Goal: Task Accomplishment & Management: Use online tool/utility

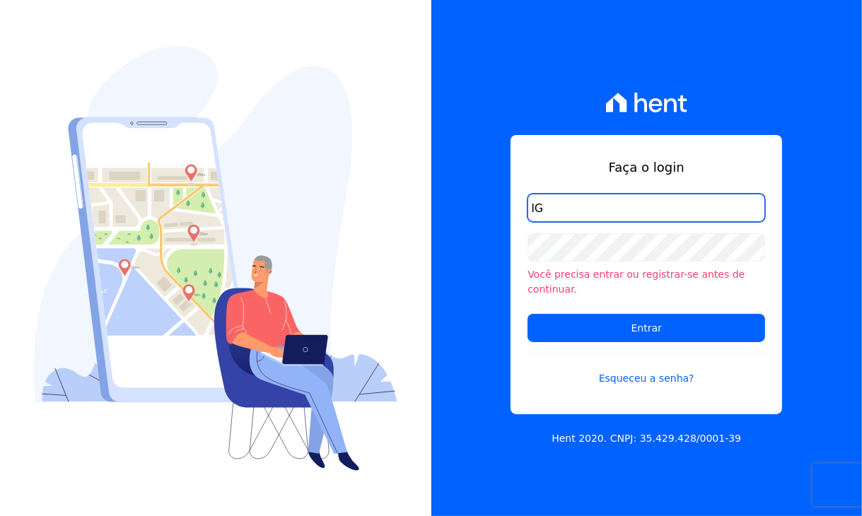
type input "I"
type input "igor@itm.bi"
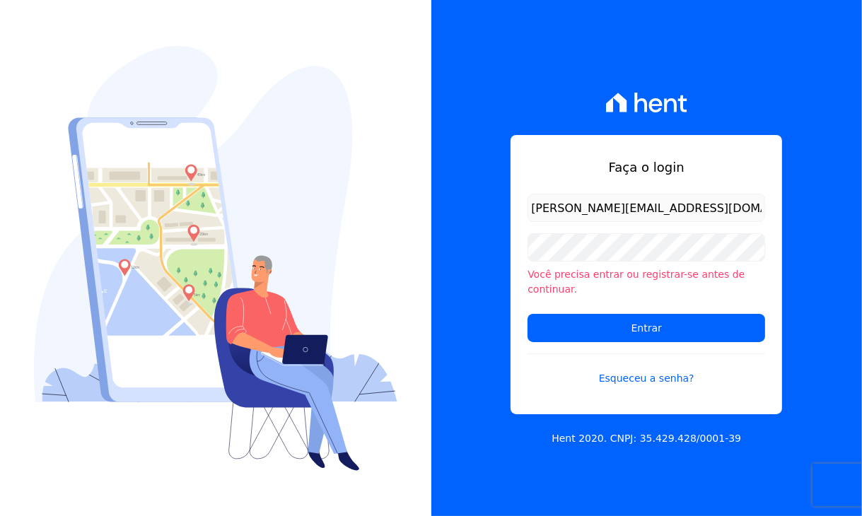
click at [579, 274] on li "Você precisa entrar ou registrar-se antes de continuar." at bounding box center [645, 282] width 237 height 30
click at [579, 281] on li "Você precisa entrar ou registrar-se antes de continuar." at bounding box center [645, 282] width 237 height 30
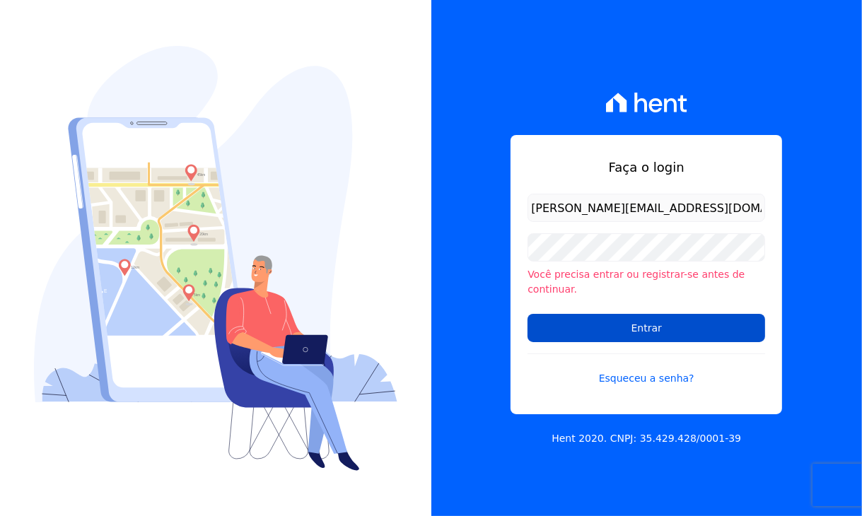
click at [622, 326] on input "Entrar" at bounding box center [645, 328] width 237 height 28
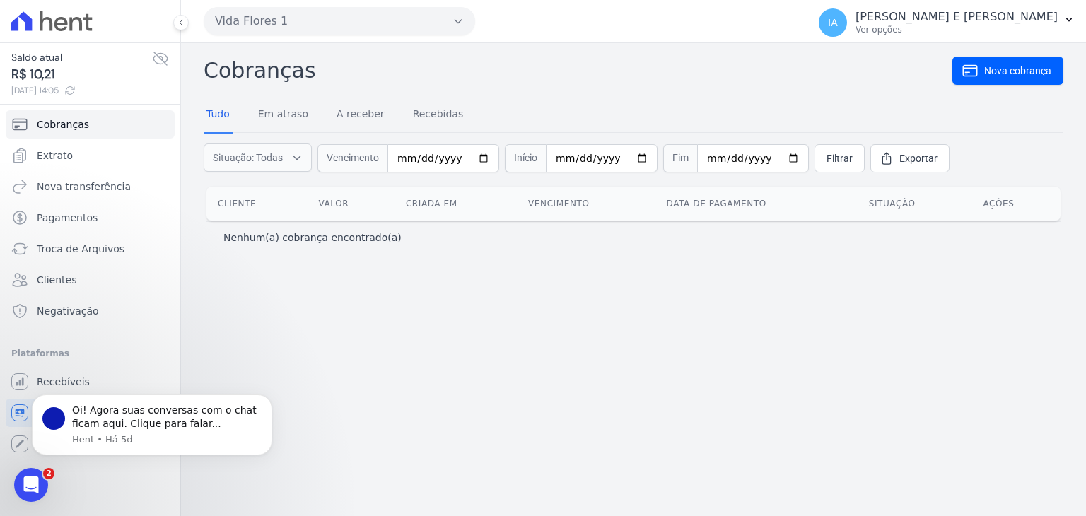
click at [570, 354] on div "Cobranças Nova cobrança Tudo Em atraso A receber Recebidas Situação: Todas Em a…" at bounding box center [633, 279] width 905 height 473
click at [1066, 20] on icon "button" at bounding box center [1068, 19] width 11 height 11
click at [878, 56] on h2 "Cobranças" at bounding box center [578, 70] width 748 height 32
click at [881, 28] on p "Ver opções" at bounding box center [956, 29] width 202 height 11
click at [879, 61] on h2 "Cobranças" at bounding box center [578, 70] width 748 height 32
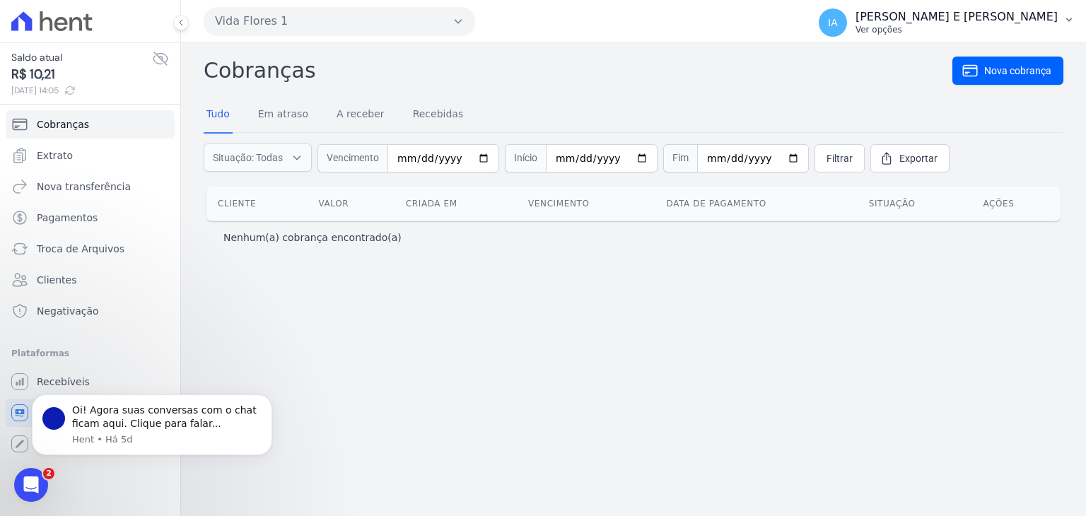
click at [879, 31] on p "Ver opções" at bounding box center [956, 29] width 202 height 11
click at [858, 68] on h2 "Cobranças" at bounding box center [578, 70] width 748 height 32
click at [838, 25] on span "IA" at bounding box center [833, 23] width 10 height 10
click at [827, 57] on h2 "Cobranças" at bounding box center [578, 70] width 748 height 32
click at [325, 347] on div "Cobranças Nova cobrança Tudo Em atraso A receber Recebidas Situação: Todas Em a…" at bounding box center [633, 279] width 905 height 473
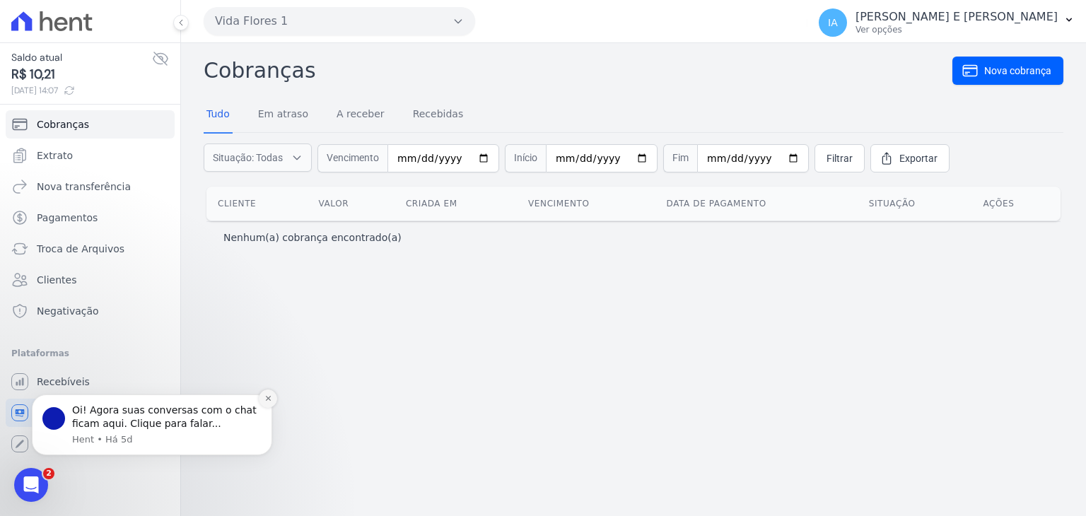
click at [269, 394] on button "Dismiss notification" at bounding box center [268, 398] width 18 height 18
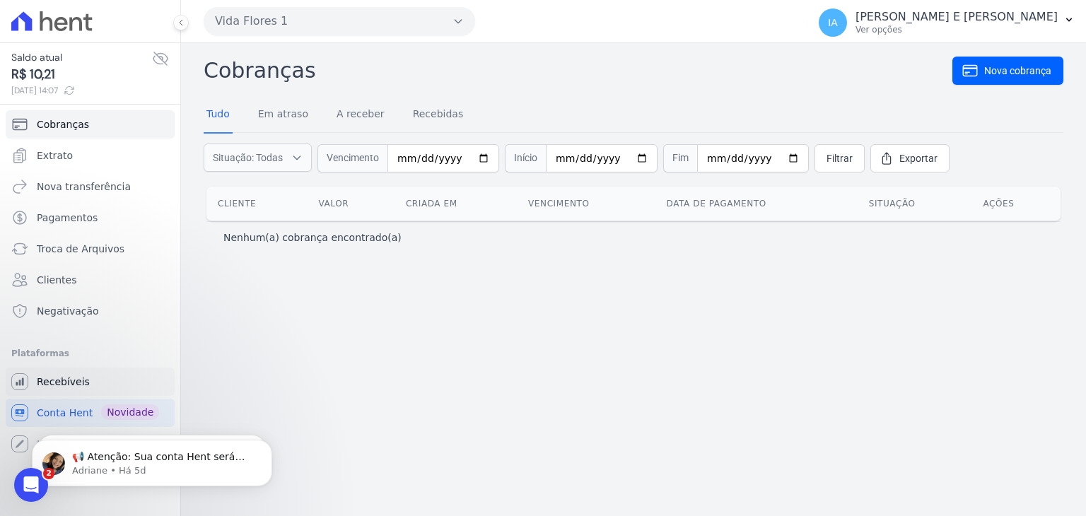
click at [64, 379] on span "Recebíveis" at bounding box center [63, 382] width 53 height 14
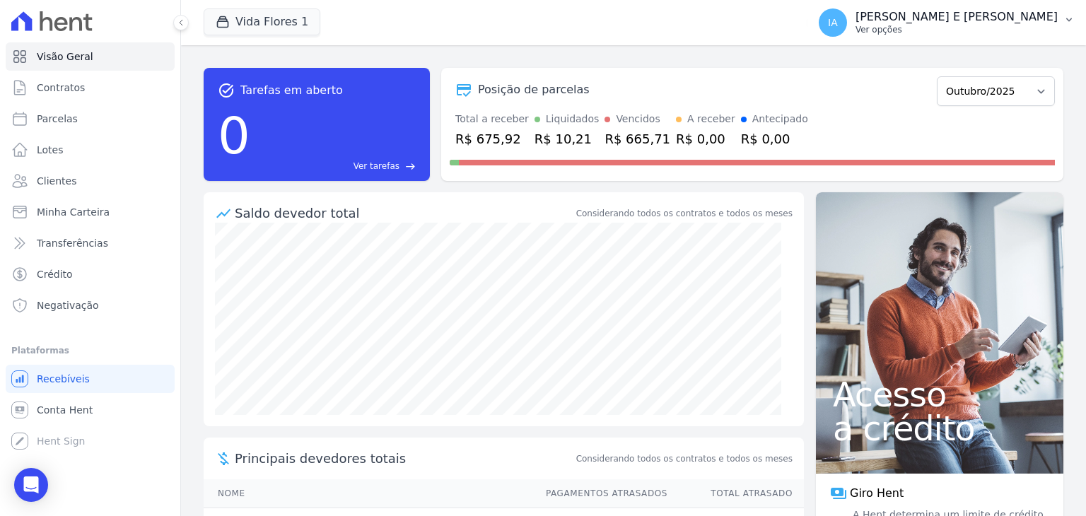
click at [907, 16] on p "[PERSON_NAME] E [PERSON_NAME]" at bounding box center [956, 17] width 202 height 14
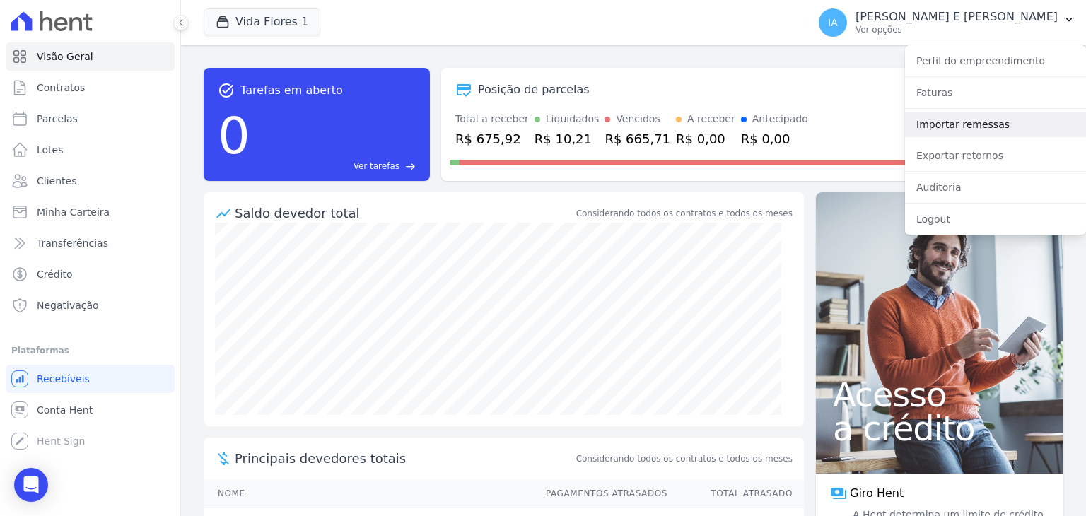
click at [947, 131] on link "Importar remessas" at bounding box center [995, 124] width 181 height 25
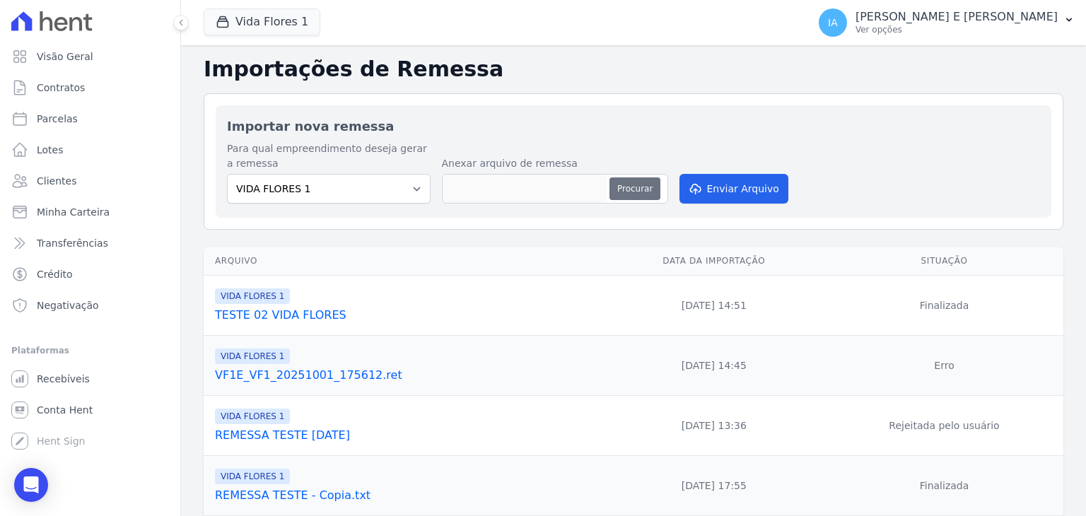
click at [633, 188] on button "Procurar" at bounding box center [634, 188] width 51 height 23
type input "REMESSA VIDA FLORES-OUTUBRO-2025"
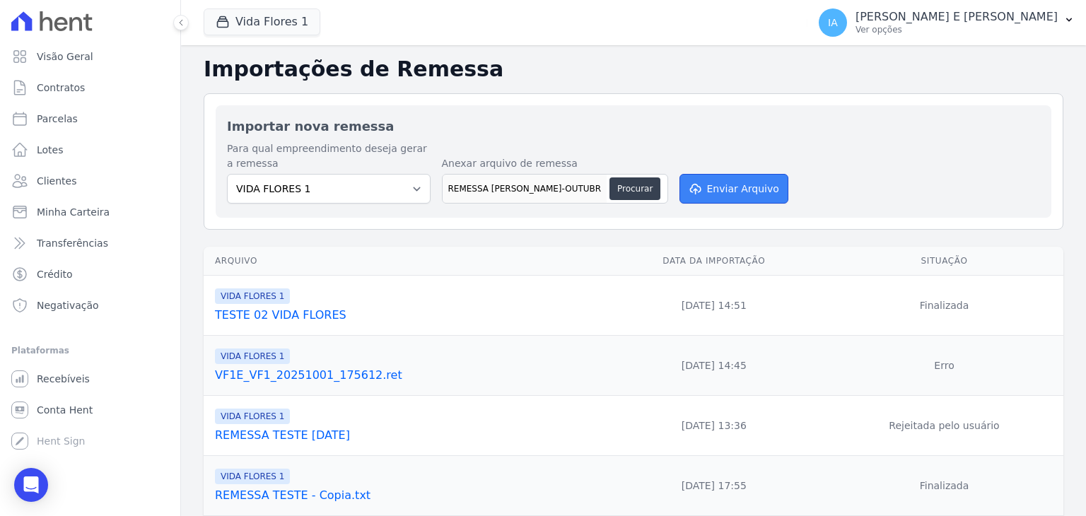
click at [731, 189] on button "Enviar Arquivo" at bounding box center [733, 189] width 109 height 30
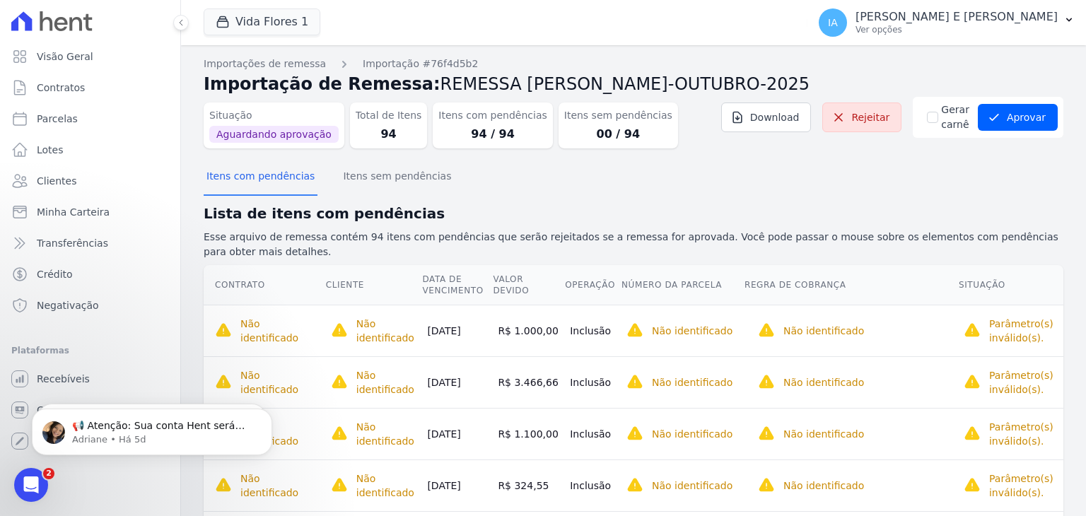
click at [970, 15] on p "[PERSON_NAME] E [PERSON_NAME]" at bounding box center [956, 17] width 202 height 14
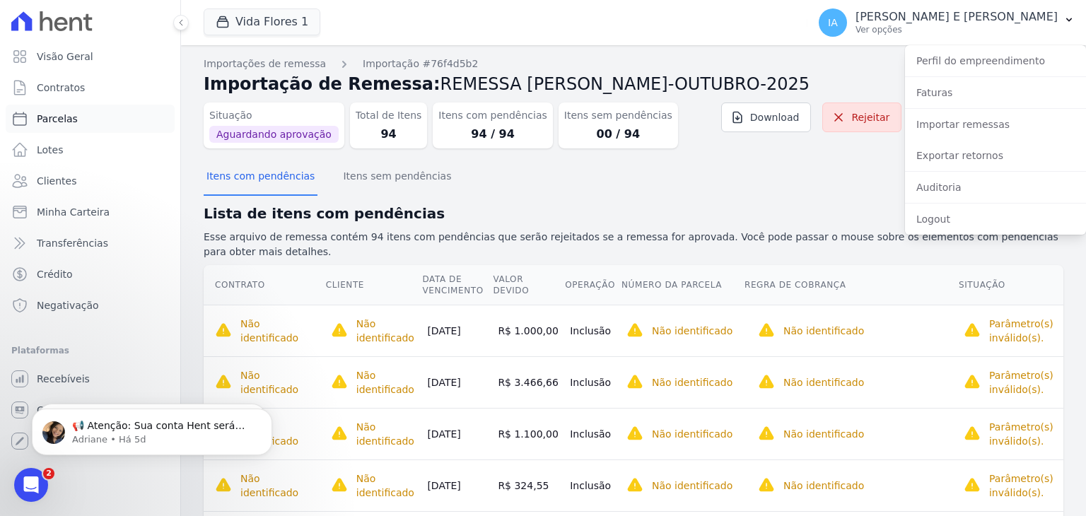
click at [57, 120] on span "Parcelas" at bounding box center [57, 119] width 41 height 14
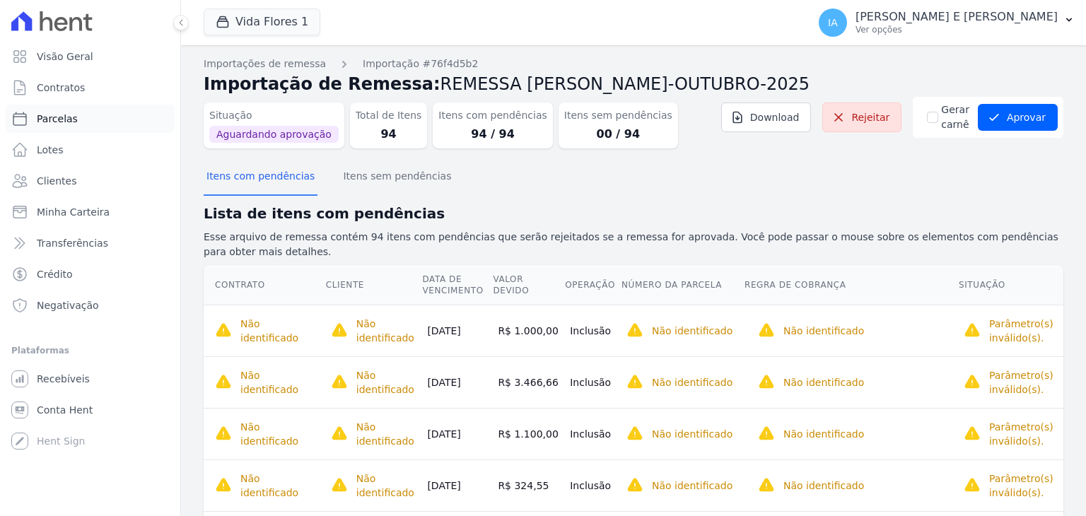
select select
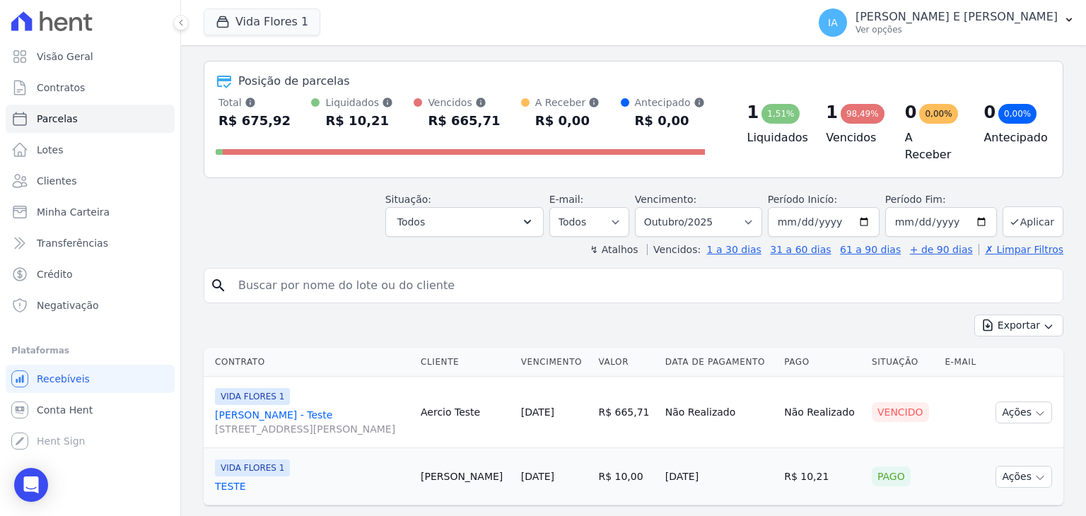
scroll to position [75, 0]
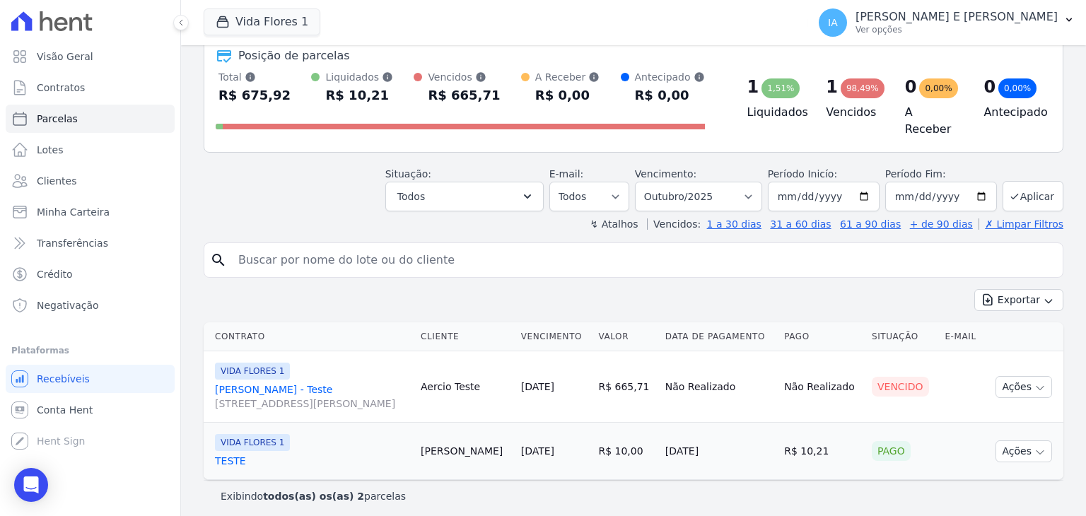
click at [230, 458] on link "TESTE" at bounding box center [312, 461] width 194 height 14
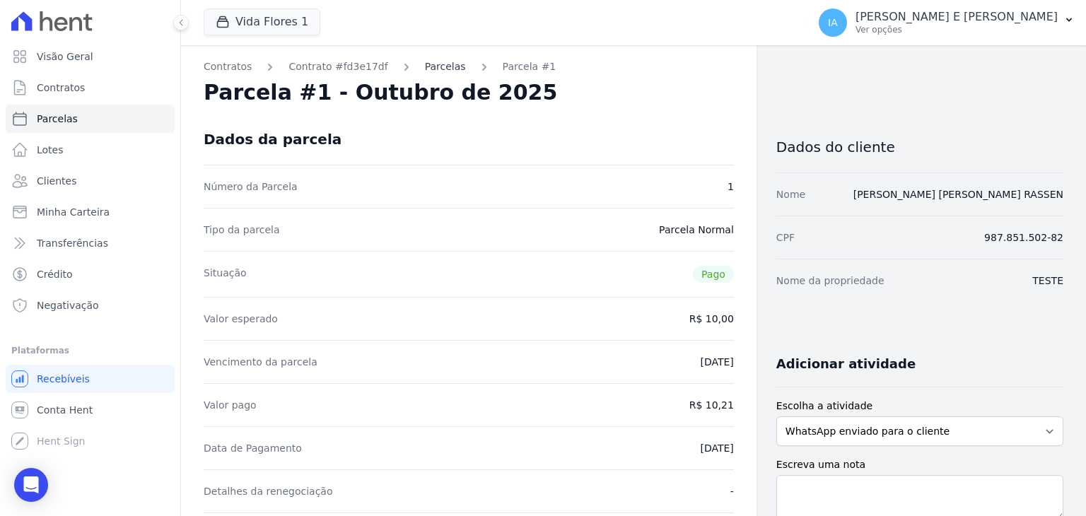
click at [425, 65] on link "Parcelas" at bounding box center [445, 66] width 41 height 15
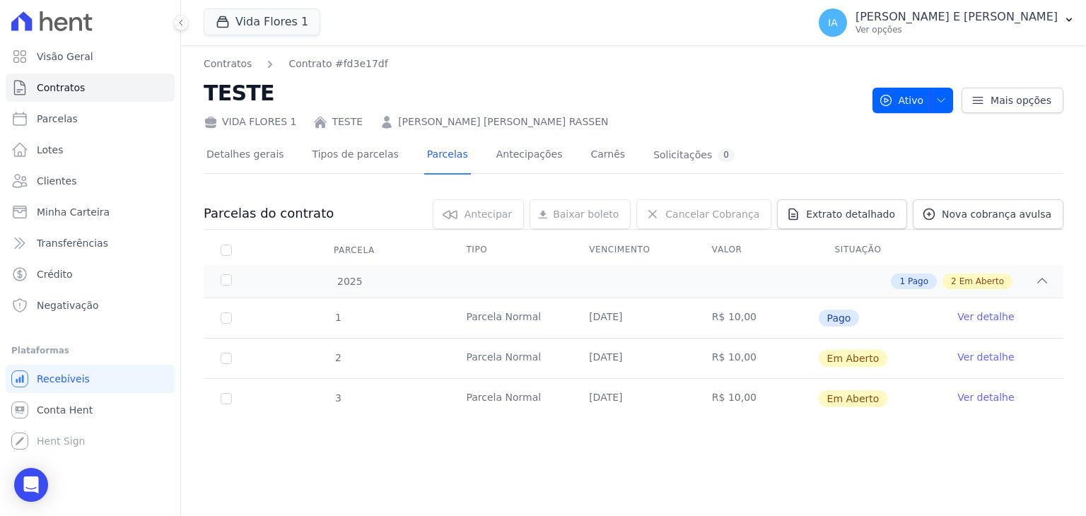
click at [983, 319] on link "Ver detalhe" at bounding box center [985, 317] width 57 height 14
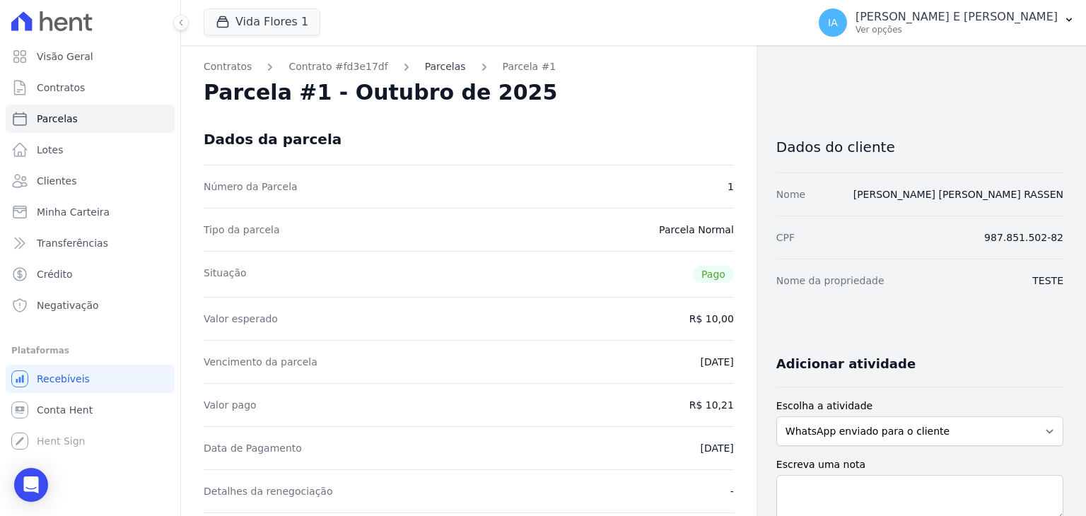
click at [425, 66] on link "Parcelas" at bounding box center [445, 66] width 41 height 15
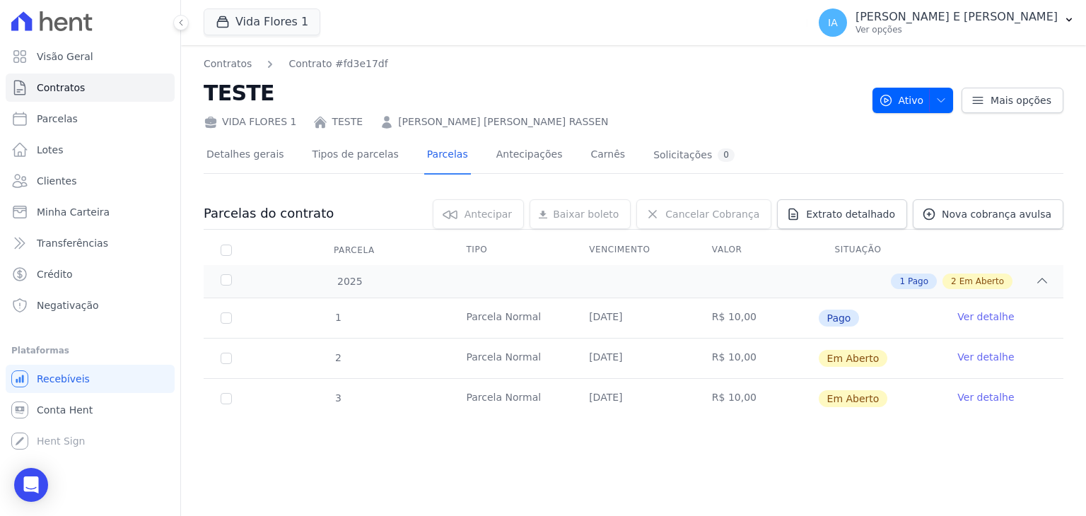
click at [985, 358] on link "Ver detalhe" at bounding box center [985, 357] width 57 height 14
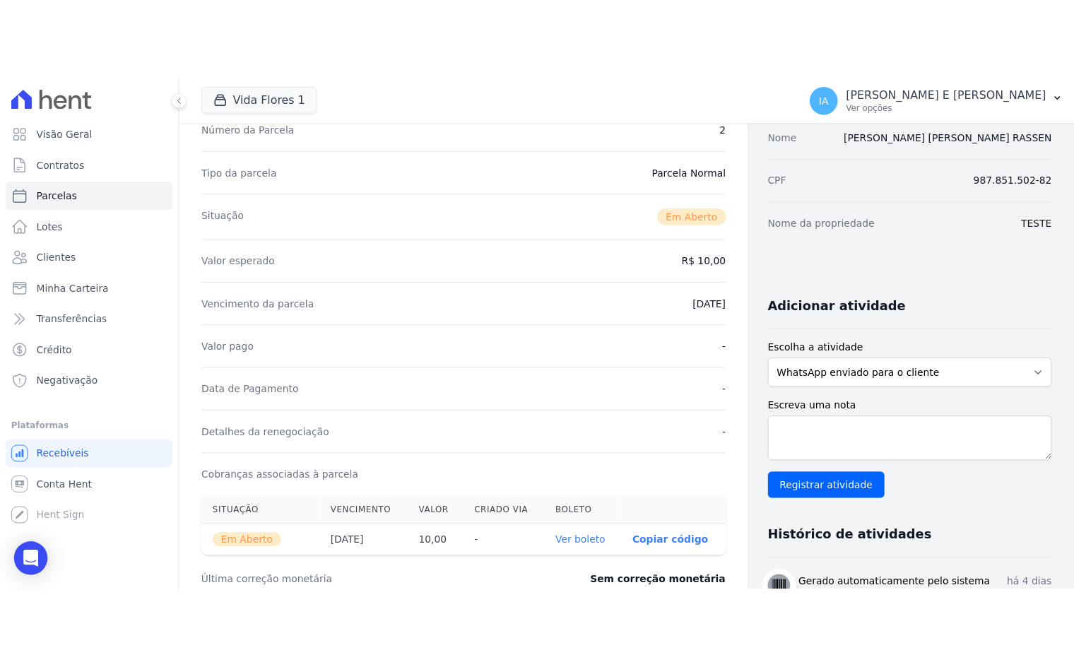
scroll to position [165, 0]
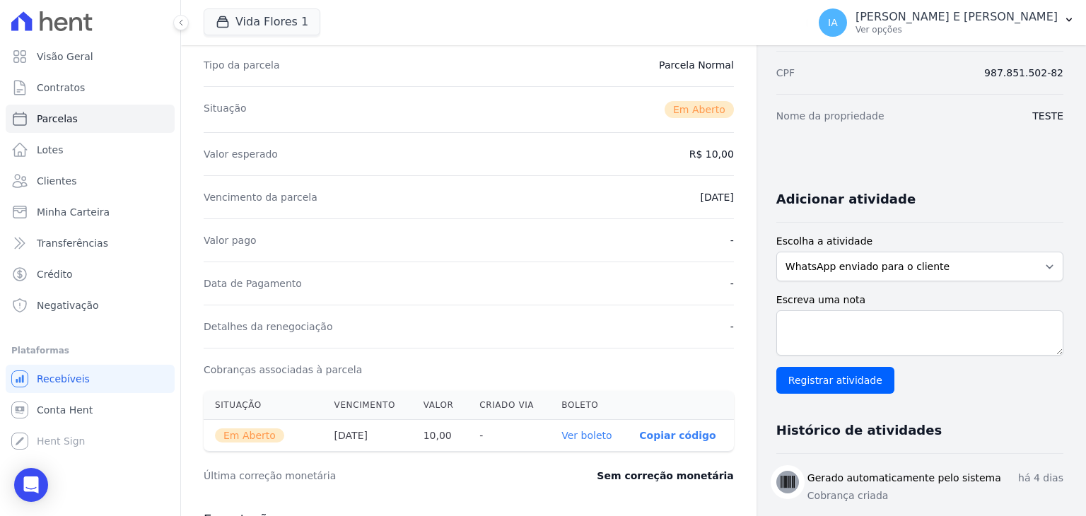
click at [597, 433] on link "Ver boleto" at bounding box center [586, 435] width 50 height 11
click at [893, 15] on p "[PERSON_NAME] E [PERSON_NAME]" at bounding box center [956, 17] width 202 height 14
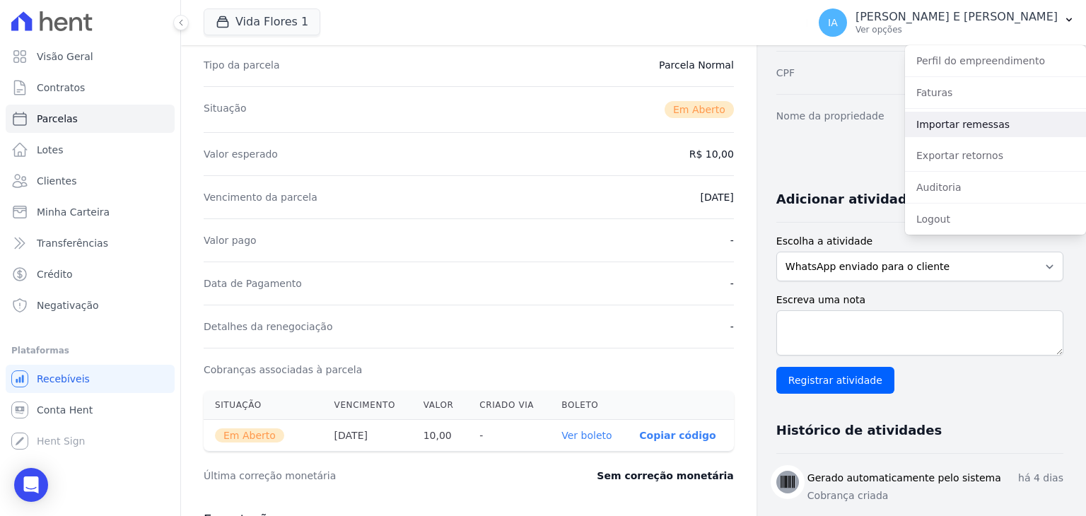
click at [942, 119] on link "Importar remessas" at bounding box center [995, 124] width 181 height 25
